Goal: Information Seeking & Learning: Learn about a topic

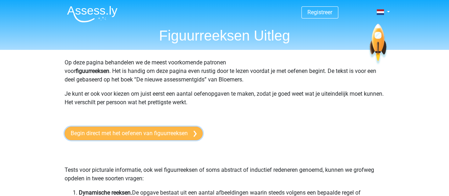
click at [160, 130] on link "Begin direct met het oefenen van figuurreeksen" at bounding box center [134, 132] width 138 height 13
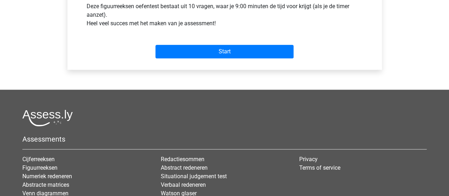
scroll to position [107, 0]
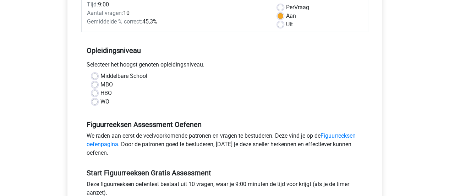
click at [100, 87] on label "MBO" at bounding box center [106, 84] width 12 height 9
click at [94, 87] on input "MBO" at bounding box center [95, 83] width 6 height 7
radio input "true"
click at [100, 93] on label "HBO" at bounding box center [105, 93] width 11 height 9
click at [94, 93] on input "HBO" at bounding box center [95, 92] width 6 height 7
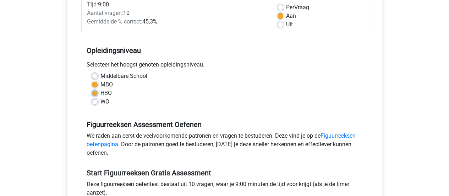
radio input "true"
click at [100, 102] on label "WO" at bounding box center [104, 101] width 9 height 9
click at [93, 102] on input "WO" at bounding box center [95, 100] width 6 height 7
radio input "true"
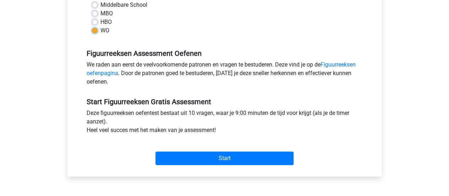
scroll to position [320, 0]
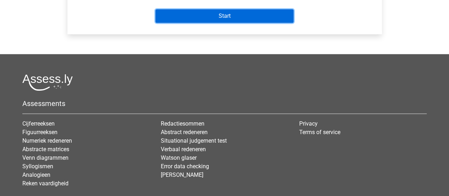
click at [204, 17] on input "Start" at bounding box center [224, 15] width 138 height 13
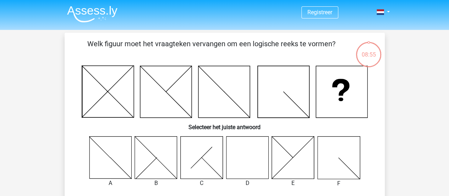
click at [256, 171] on icon at bounding box center [247, 157] width 42 height 42
click at [258, 166] on icon at bounding box center [247, 157] width 42 height 42
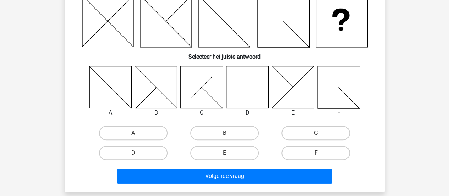
scroll to position [71, 0]
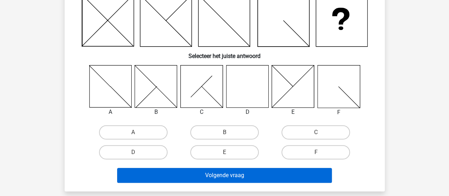
drag, startPoint x: 146, startPoint y: 156, endPoint x: 198, endPoint y: 176, distance: 56.0
click at [146, 156] on label "D" at bounding box center [133, 152] width 69 height 14
click at [138, 156] on input "D" at bounding box center [135, 154] width 5 height 5
radio input "true"
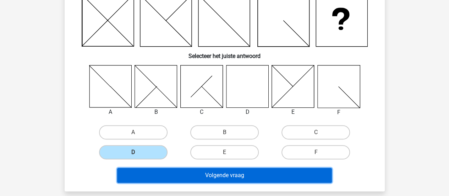
click at [255, 175] on button "Volgende vraag" at bounding box center [224, 175] width 215 height 15
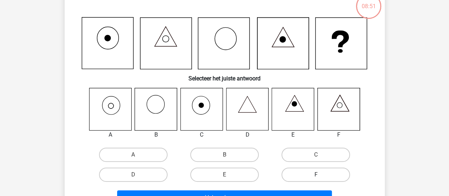
scroll to position [33, 0]
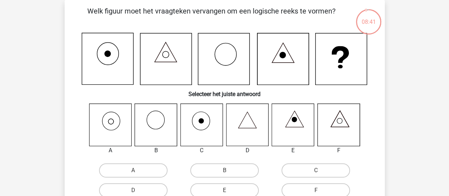
click at [111, 122] on icon at bounding box center [110, 124] width 42 height 42
click at [159, 174] on label "A" at bounding box center [133, 170] width 69 height 14
click at [138, 174] on input "A" at bounding box center [135, 172] width 5 height 5
radio input "true"
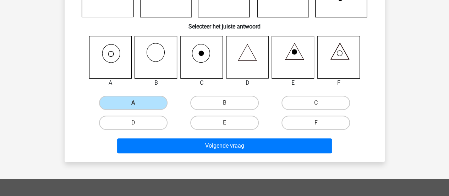
scroll to position [175, 0]
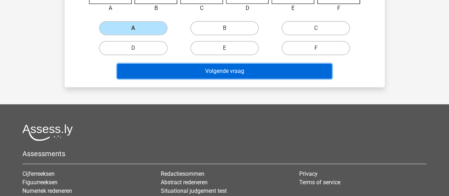
click at [252, 71] on button "Volgende vraag" at bounding box center [224, 71] width 215 height 15
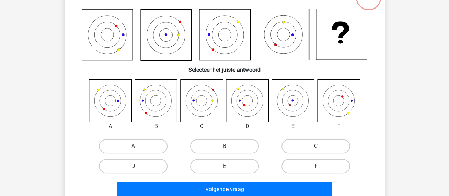
scroll to position [68, 0]
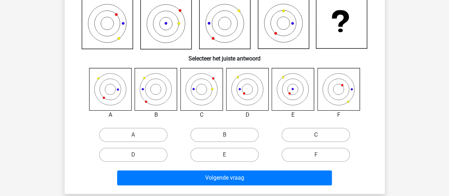
click at [327, 139] on label "C" at bounding box center [316, 134] width 69 height 14
click at [321, 139] on input "C" at bounding box center [318, 137] width 5 height 5
radio input "true"
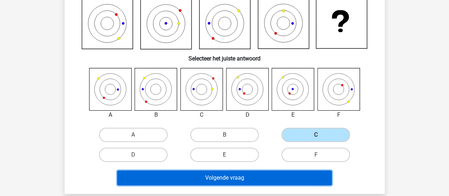
click at [262, 184] on button "Volgende vraag" at bounding box center [224, 177] width 215 height 15
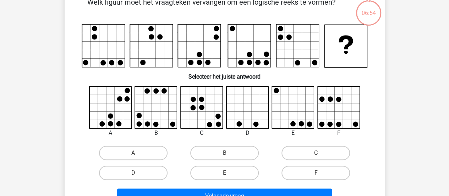
scroll to position [33, 0]
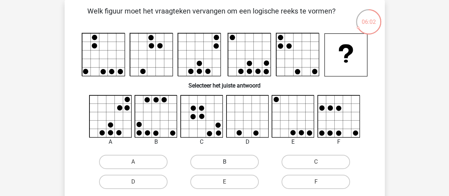
click at [220, 160] on label "B" at bounding box center [224, 161] width 69 height 14
click at [224, 162] on input "B" at bounding box center [226, 164] width 5 height 5
radio input "true"
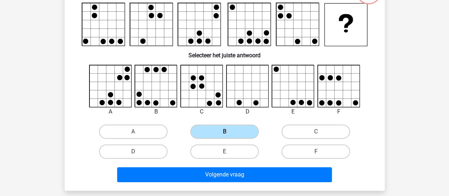
scroll to position [104, 0]
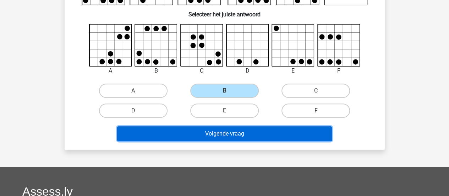
click at [251, 136] on button "Volgende vraag" at bounding box center [224, 133] width 215 height 15
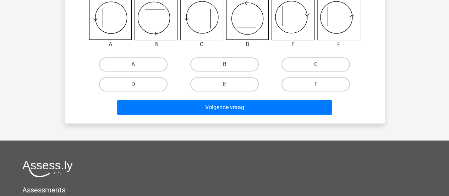
scroll to position [139, 0]
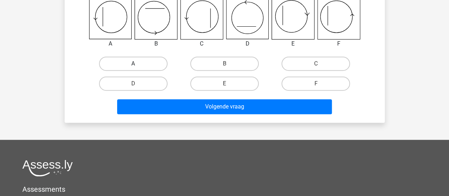
drag, startPoint x: 141, startPoint y: 61, endPoint x: 275, endPoint y: 130, distance: 150.8
click at [143, 63] on label "A" at bounding box center [133, 63] width 69 height 14
click at [138, 64] on input "A" at bounding box center [135, 66] width 5 height 5
radio input "true"
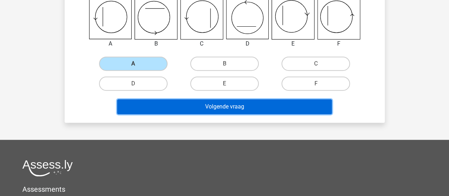
drag, startPoint x: 255, startPoint y: 107, endPoint x: 431, endPoint y: 72, distance: 179.6
click at [256, 107] on button "Volgende vraag" at bounding box center [224, 106] width 215 height 15
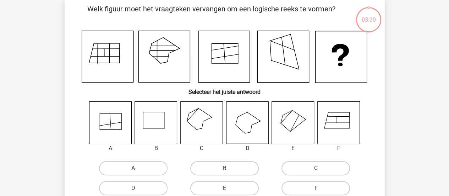
scroll to position [33, 0]
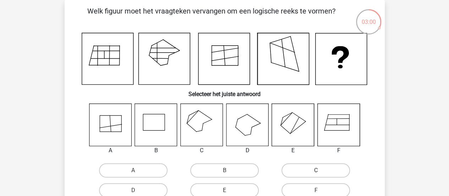
click at [335, 169] on label "C" at bounding box center [316, 170] width 69 height 14
click at [321, 170] on input "C" at bounding box center [318, 172] width 5 height 5
radio input "true"
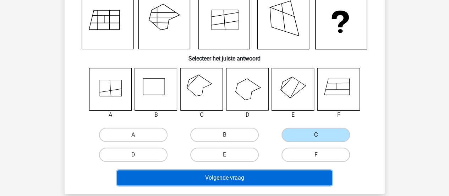
click at [272, 179] on button "Volgende vraag" at bounding box center [224, 177] width 215 height 15
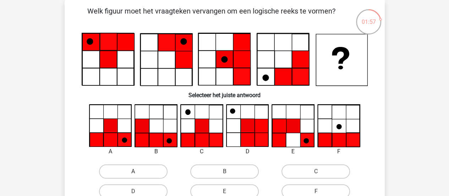
click at [138, 174] on label "A" at bounding box center [133, 171] width 69 height 14
click at [138, 174] on input "A" at bounding box center [135, 173] width 5 height 5
radio input "true"
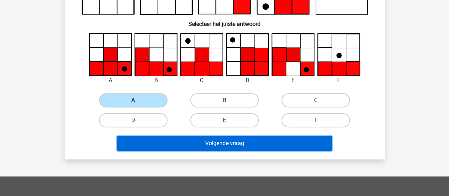
click at [271, 144] on button "Volgende vraag" at bounding box center [224, 143] width 215 height 15
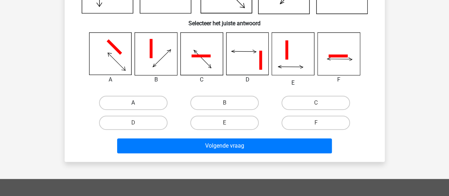
drag, startPoint x: 121, startPoint y: 102, endPoint x: 149, endPoint y: 108, distance: 28.2
click at [122, 102] on label "A" at bounding box center [133, 102] width 69 height 14
click at [133, 103] on input "A" at bounding box center [135, 105] width 5 height 5
radio input "true"
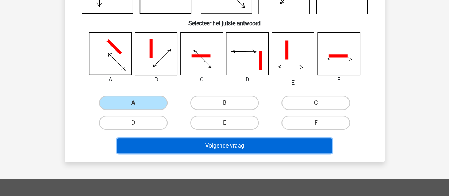
drag, startPoint x: 235, startPoint y: 142, endPoint x: 309, endPoint y: 145, distance: 74.2
click at [235, 142] on button "Volgende vraag" at bounding box center [224, 145] width 215 height 15
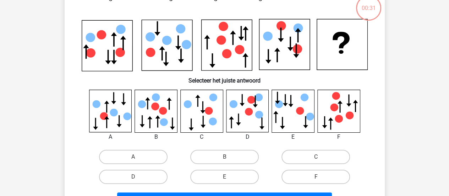
scroll to position [33, 0]
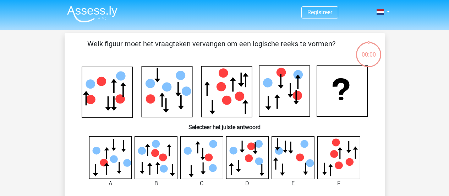
scroll to position [33, 0]
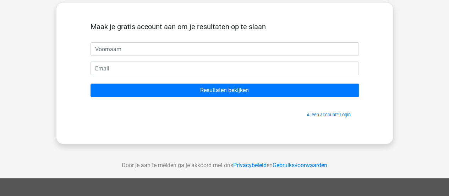
scroll to position [36, 0]
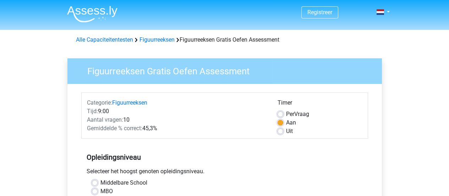
scroll to position [320, 0]
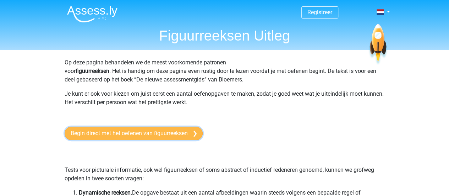
click at [170, 134] on link "Begin direct met het oefenen van figuurreeksen" at bounding box center [134, 132] width 138 height 13
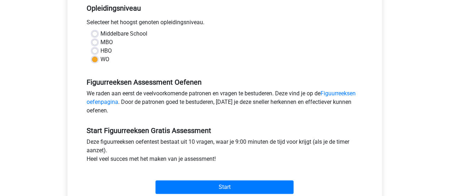
scroll to position [320, 0]
